Goal: Check status: Check status

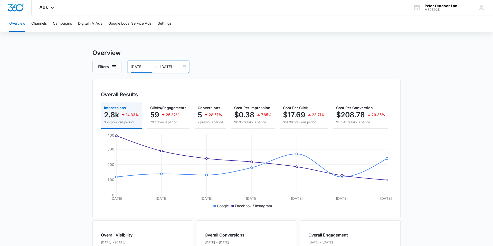
click at [141, 69] on input "[DATE]" at bounding box center [141, 67] width 21 height 6
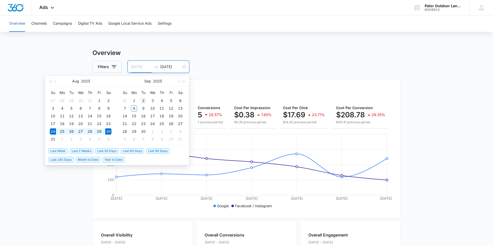
type input "[DATE]"
click at [145, 100] on div "2" at bounding box center [143, 101] width 6 height 6
type input "[DATE]"
click at [134, 110] on div "8" at bounding box center [134, 108] width 6 height 6
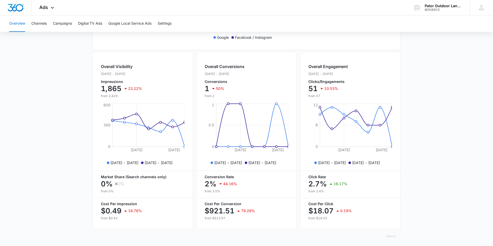
scroll to position [171, 0]
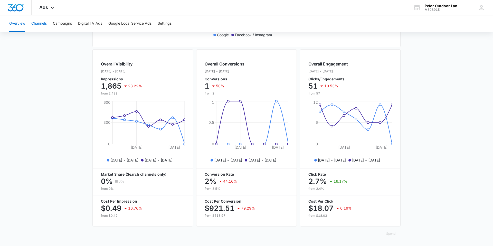
click at [38, 23] on button "Channels" at bounding box center [38, 23] width 15 height 16
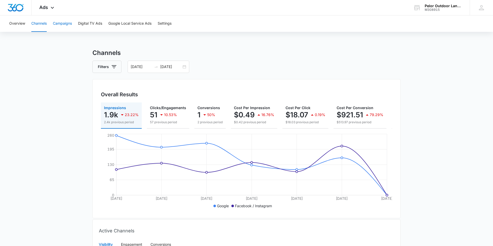
click at [59, 24] on button "Campaigns" at bounding box center [62, 23] width 19 height 16
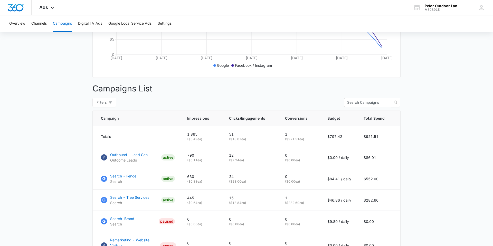
scroll to position [189, 0]
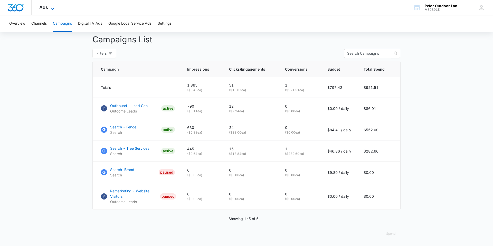
click at [45, 8] on span "Ads" at bounding box center [43, 7] width 9 height 5
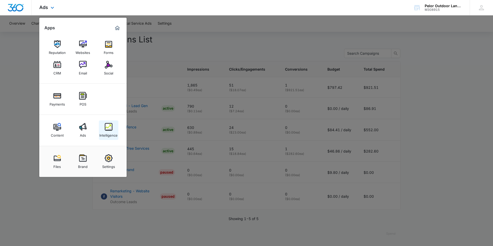
click at [107, 125] on img at bounding box center [109, 127] width 8 height 8
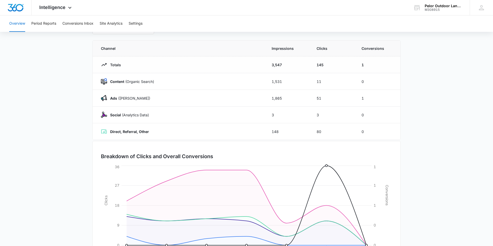
scroll to position [72, 0]
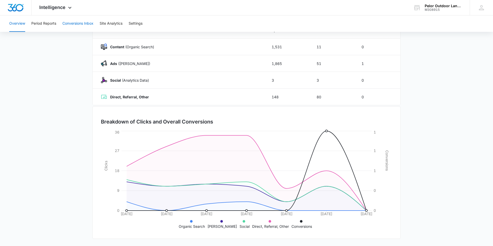
click at [70, 26] on button "Conversions Inbox" at bounding box center [77, 23] width 31 height 16
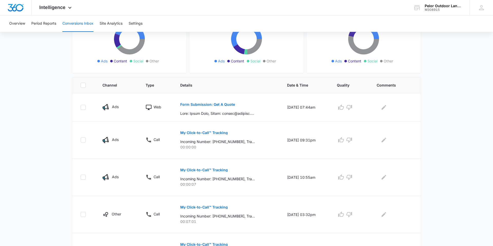
scroll to position [75, 0]
